Goal: Task Accomplishment & Management: Manage account settings

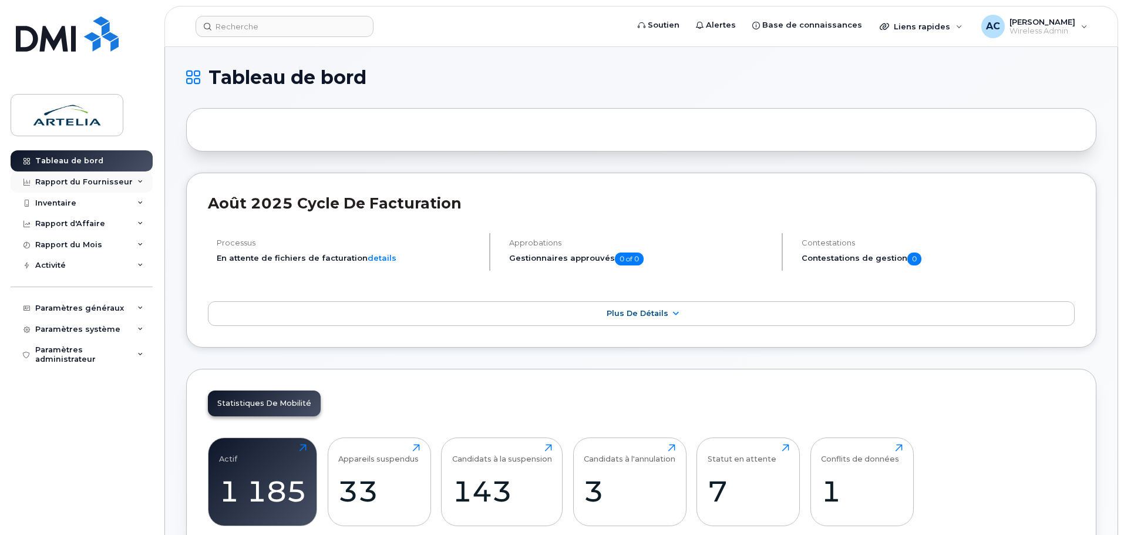
click at [143, 179] on icon at bounding box center [140, 182] width 6 height 6
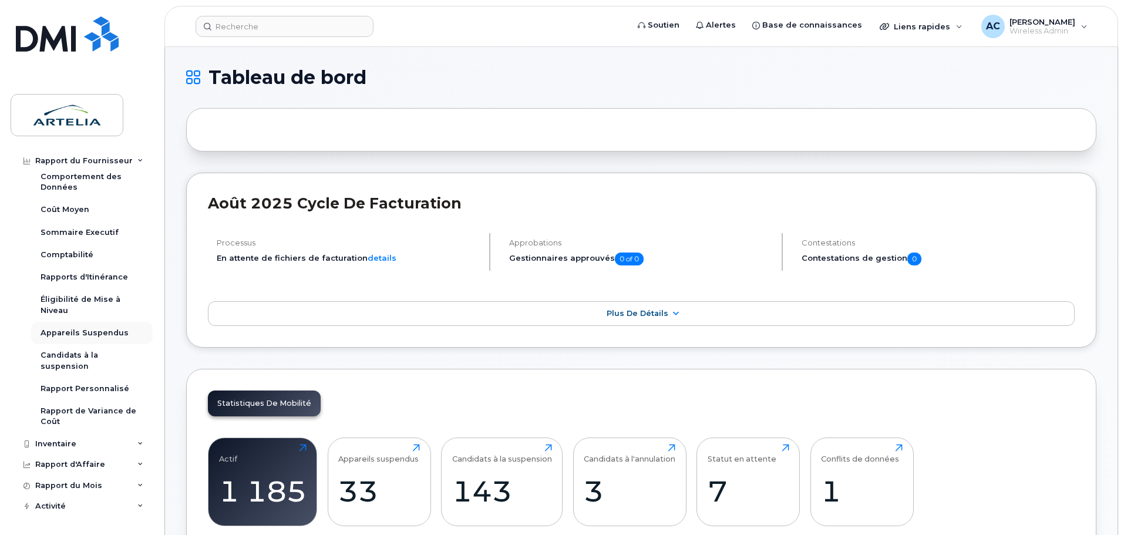
scroll to position [118, 0]
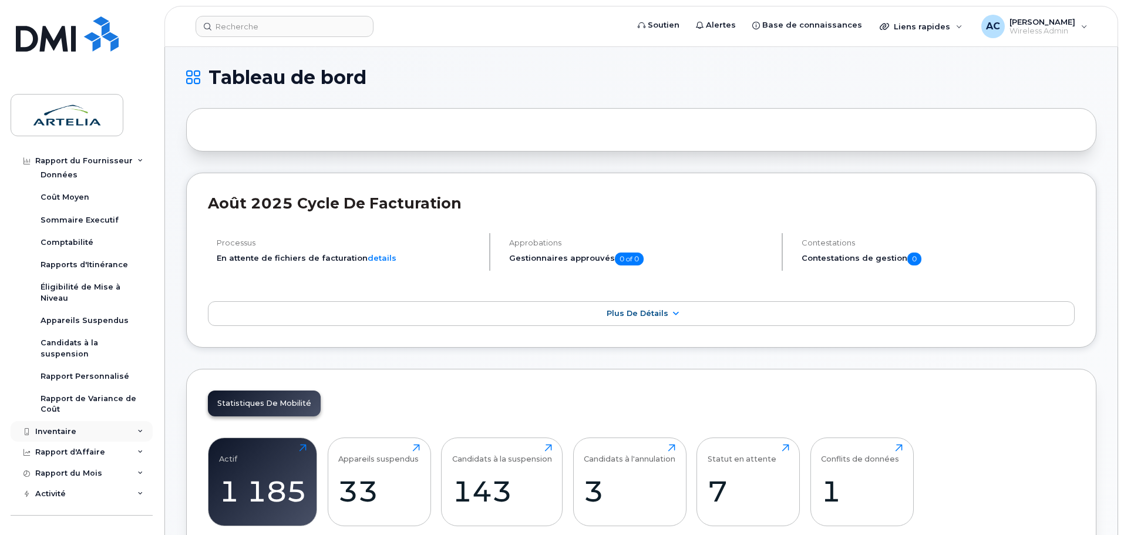
click at [133, 432] on div "Inventaire" at bounding box center [82, 431] width 142 height 21
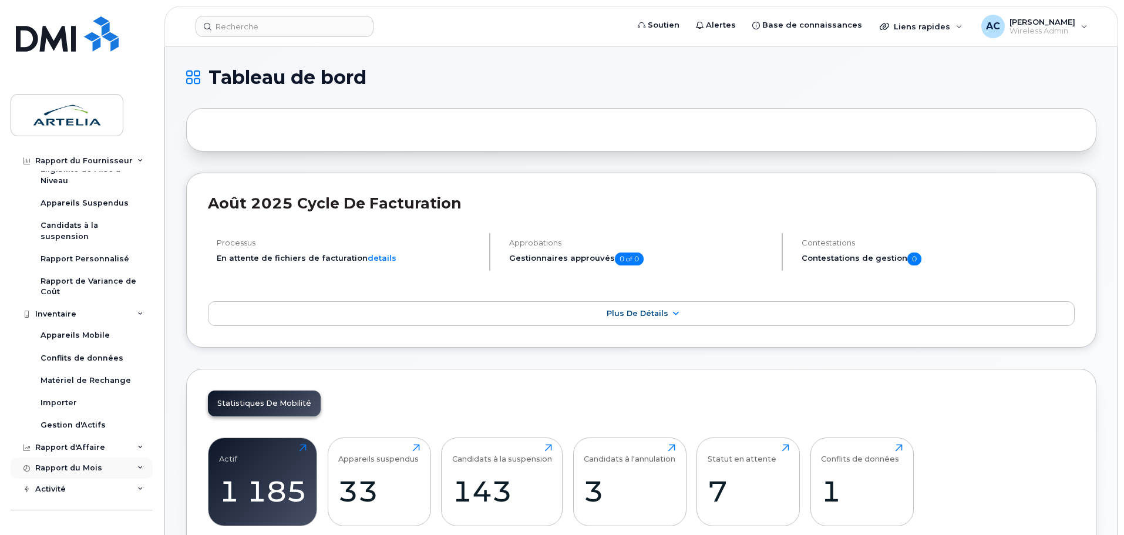
scroll to position [294, 0]
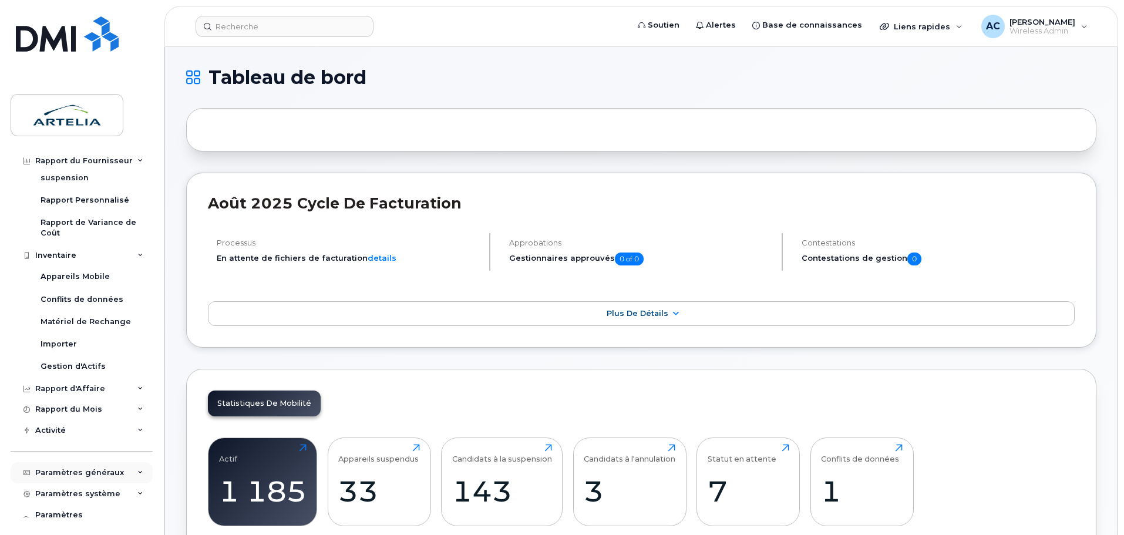
click at [128, 470] on div "Paramètres généraux" at bounding box center [82, 472] width 142 height 21
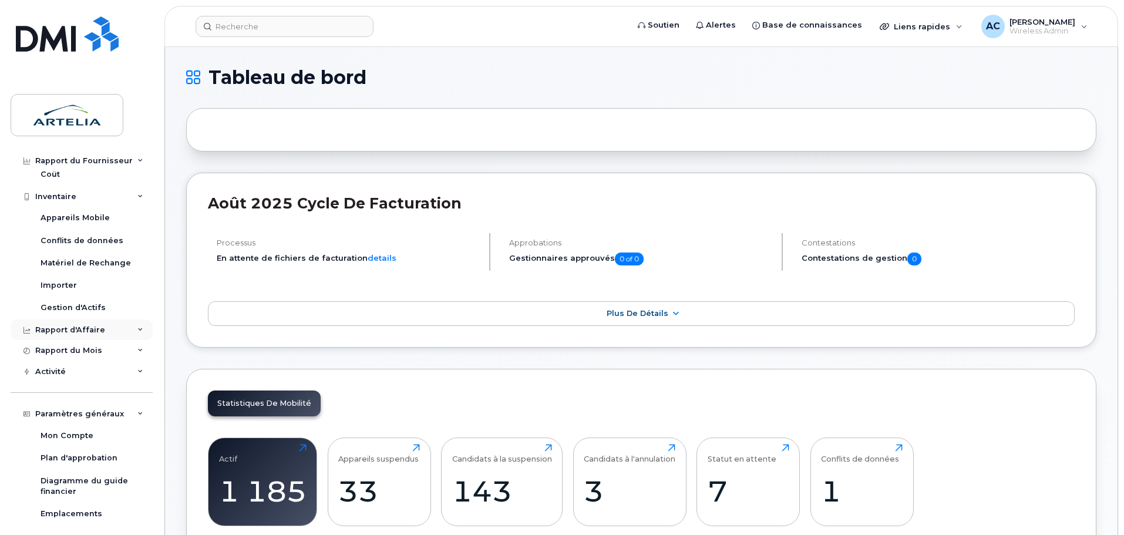
click at [125, 328] on div "Rapport d'Affaire" at bounding box center [82, 330] width 142 height 21
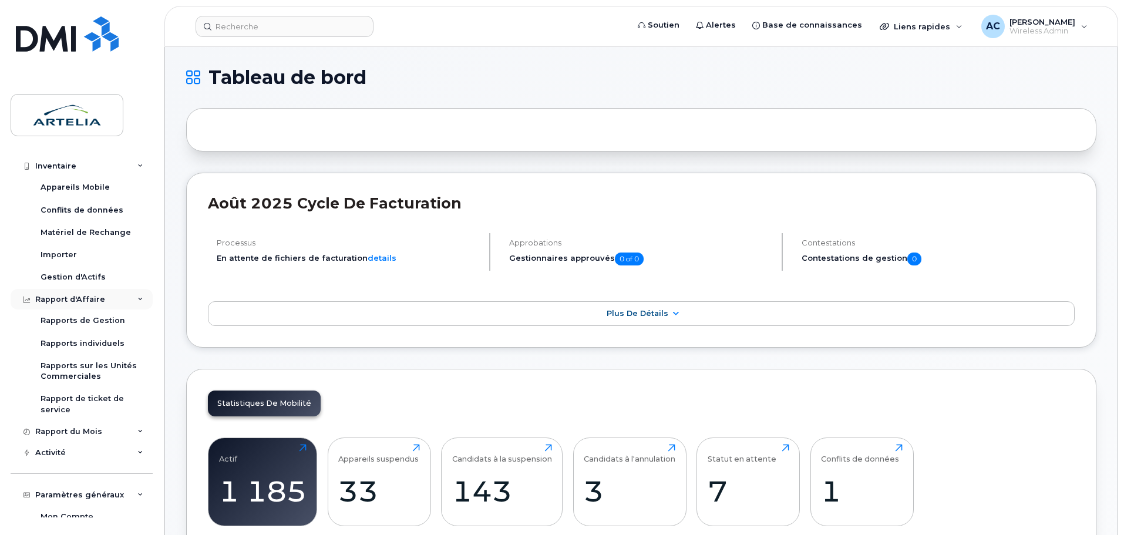
scroll to position [411, 0]
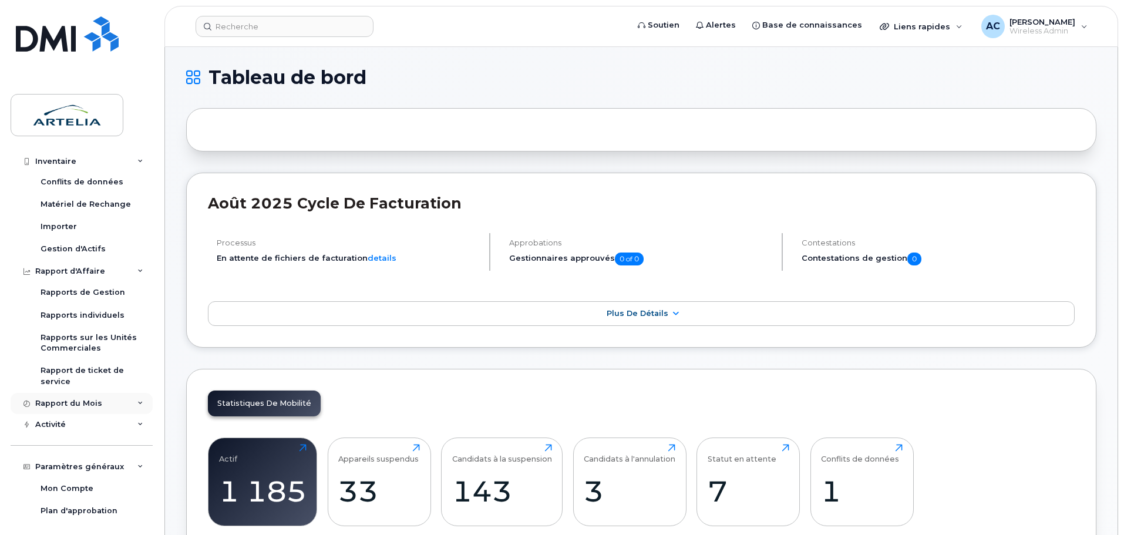
click at [123, 400] on div "Rapport du Mois" at bounding box center [82, 403] width 142 height 21
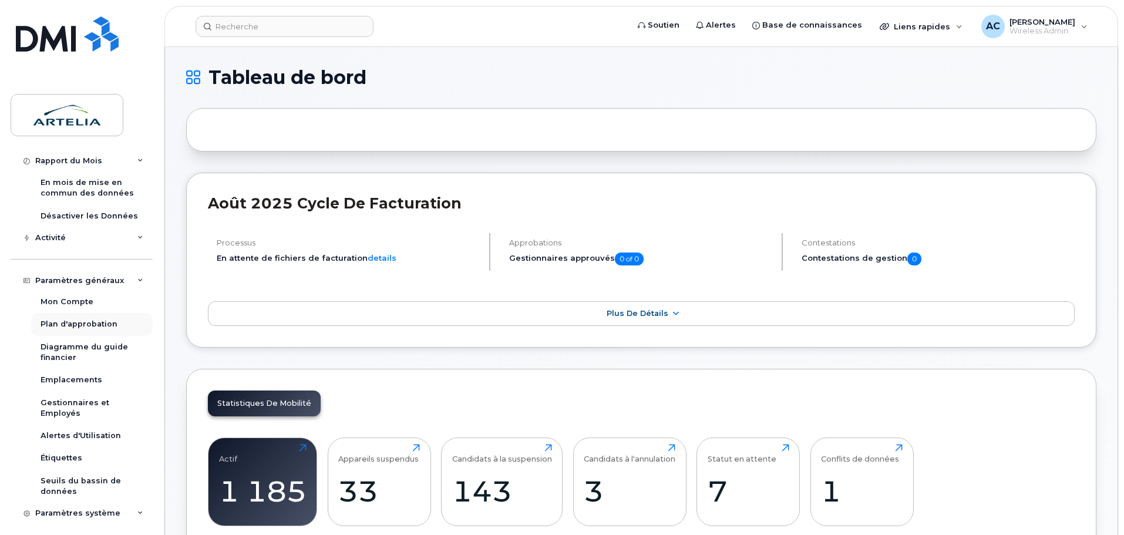
scroll to position [705, 0]
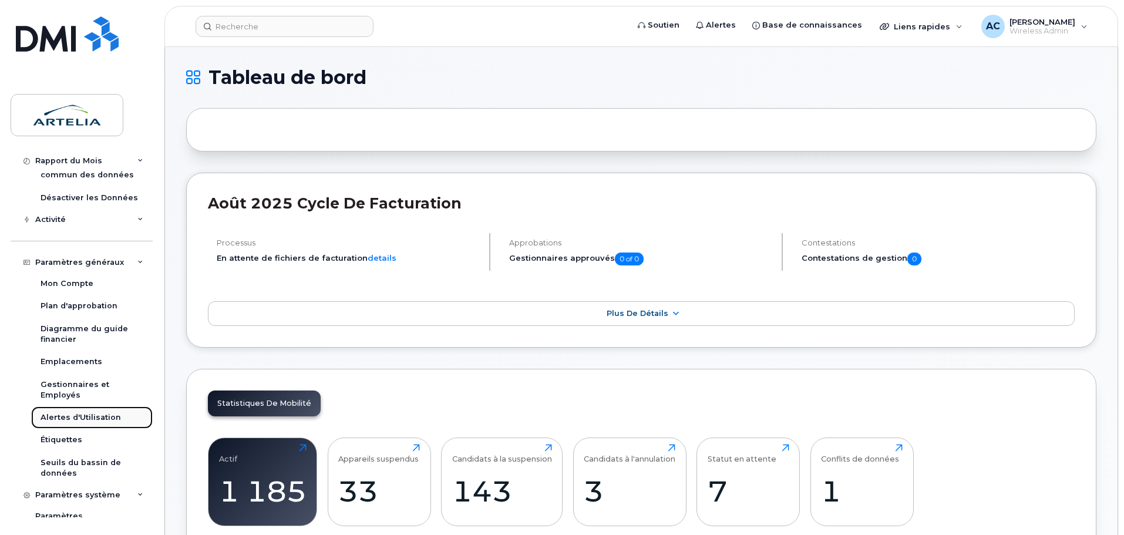
click at [62, 417] on div "Alertes d'Utilisation" at bounding box center [81, 417] width 80 height 11
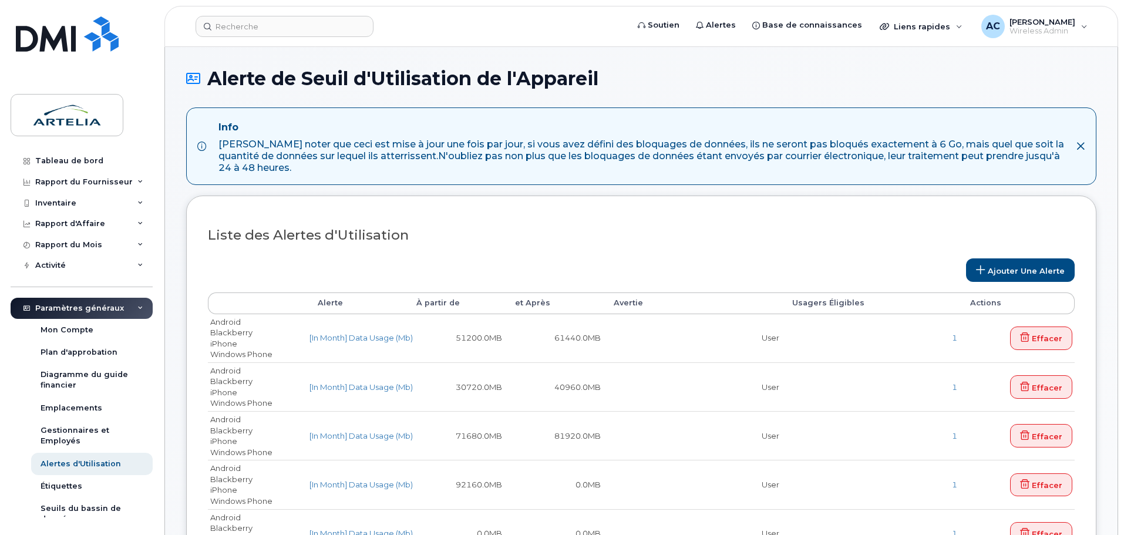
select select
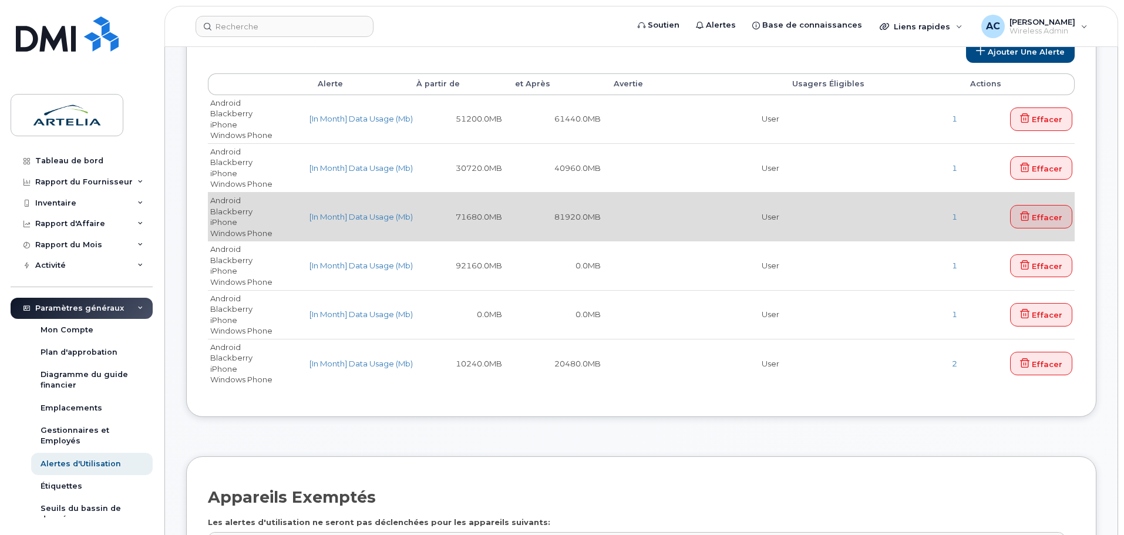
scroll to position [235, 0]
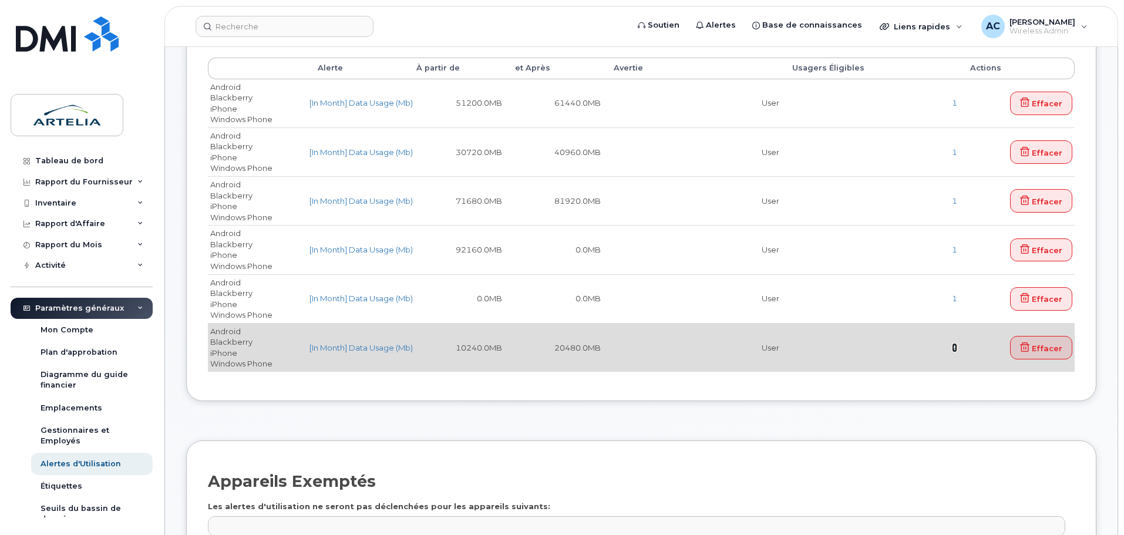
click at [954, 347] on link "2" at bounding box center [954, 347] width 5 height 9
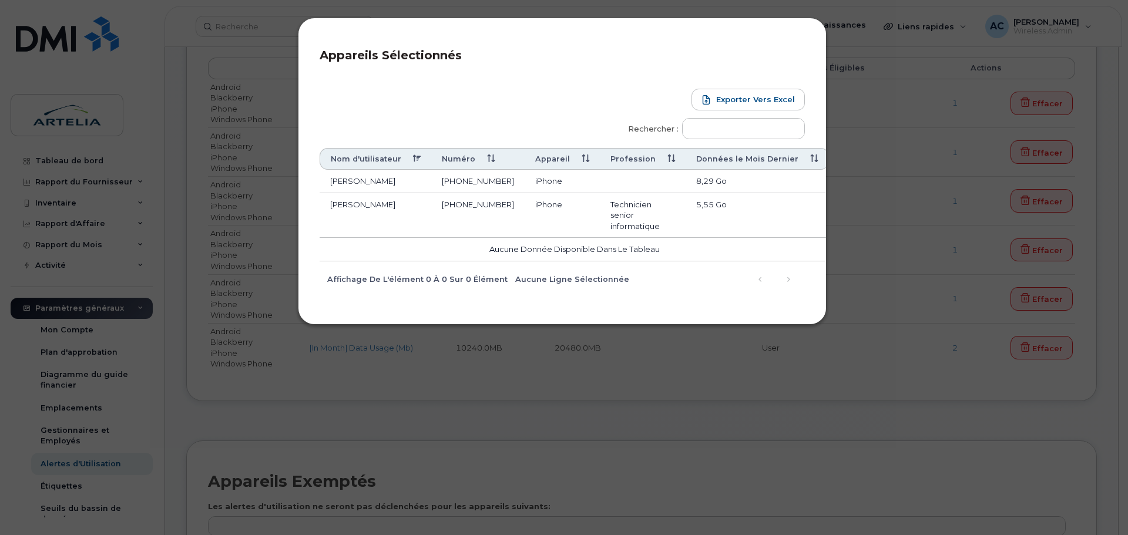
click at [941, 348] on div "Appareils Sélectionnés Exporter vers Excel Rechercher : Nom d'utilisateur Numér…" at bounding box center [564, 267] width 1128 height 535
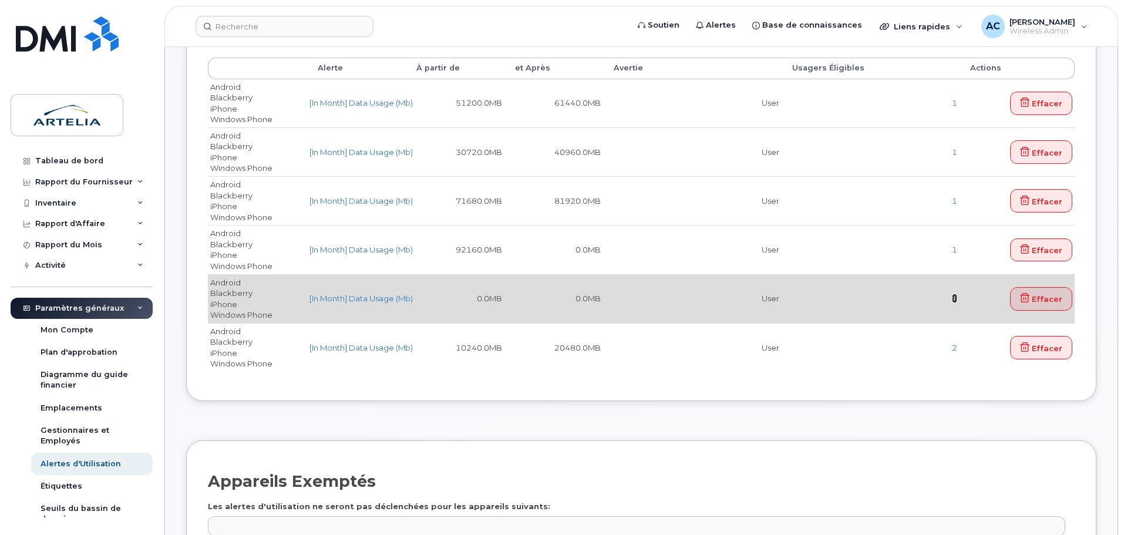
click at [955, 296] on link "1" at bounding box center [954, 298] width 5 height 9
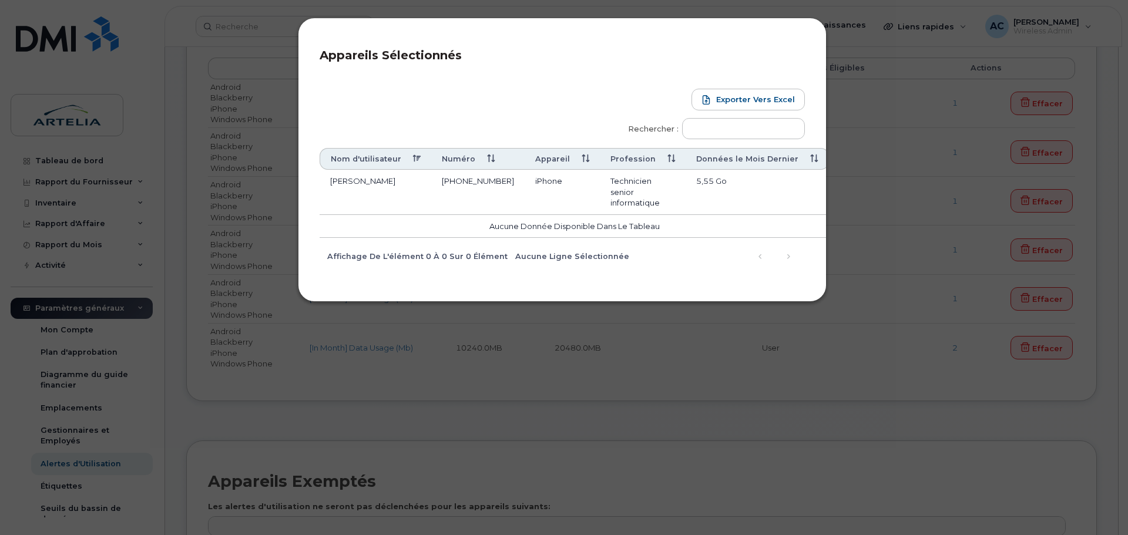
click at [910, 309] on div "Appareils Sélectionnés Exporter vers Excel Rechercher : Nom d'utilisateur Numér…" at bounding box center [564, 267] width 1128 height 535
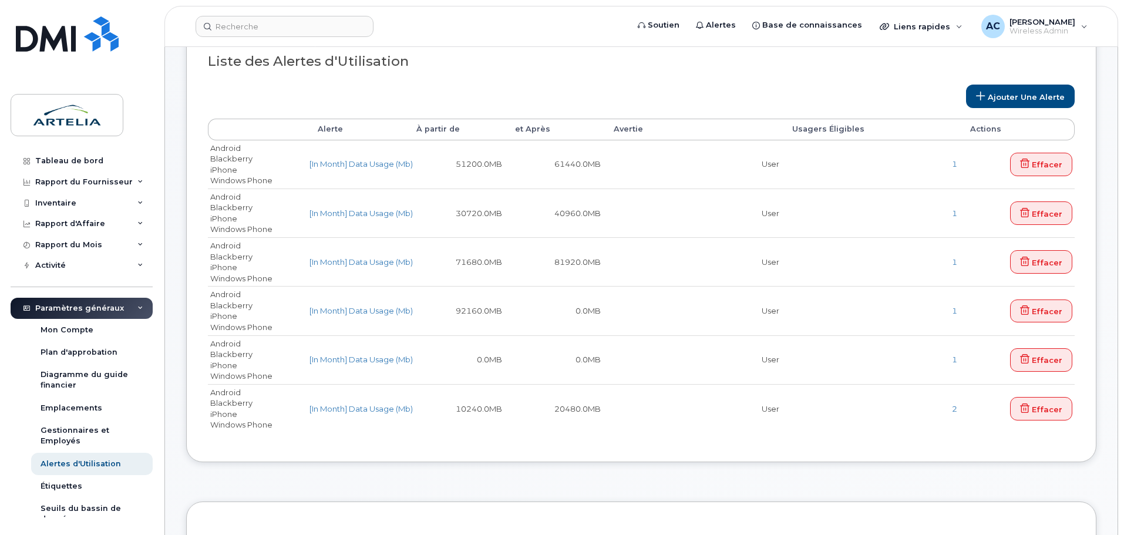
scroll to position [0, 0]
